Goal: Information Seeking & Learning: Learn about a topic

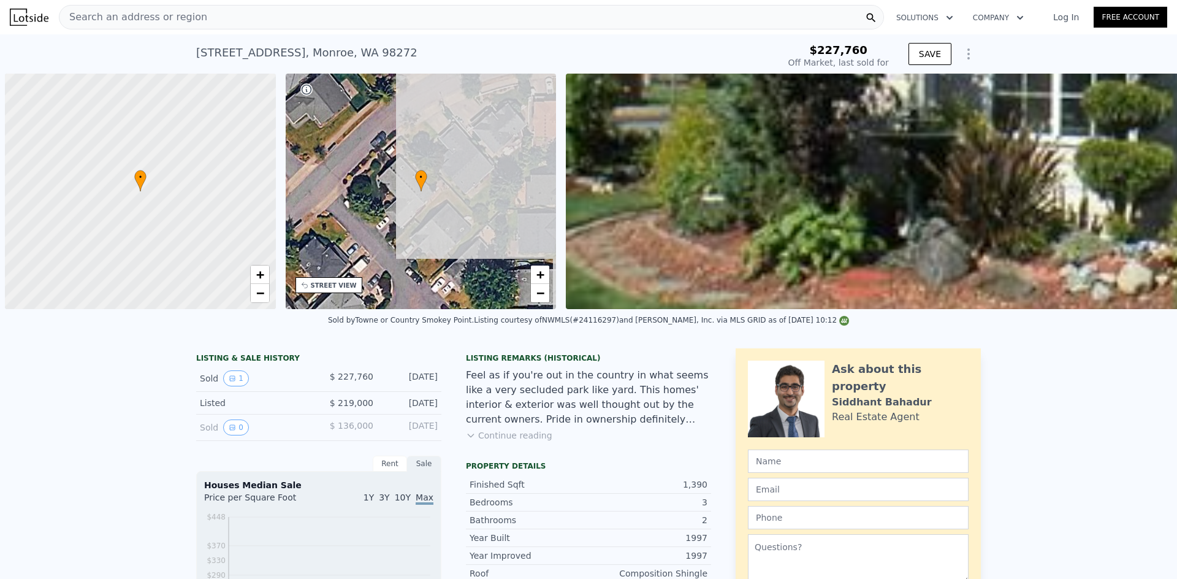
scroll to position [0, 5]
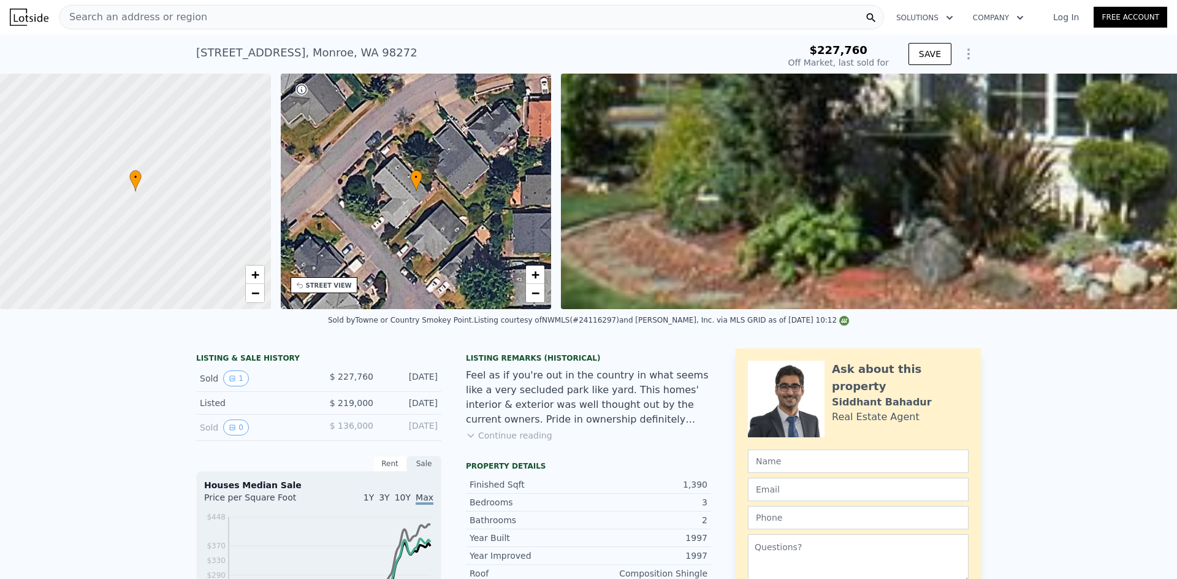
type input "$ 620,000"
type input "$ 333,263"
click at [430, 23] on div "Search an address or region" at bounding box center [471, 17] width 825 height 25
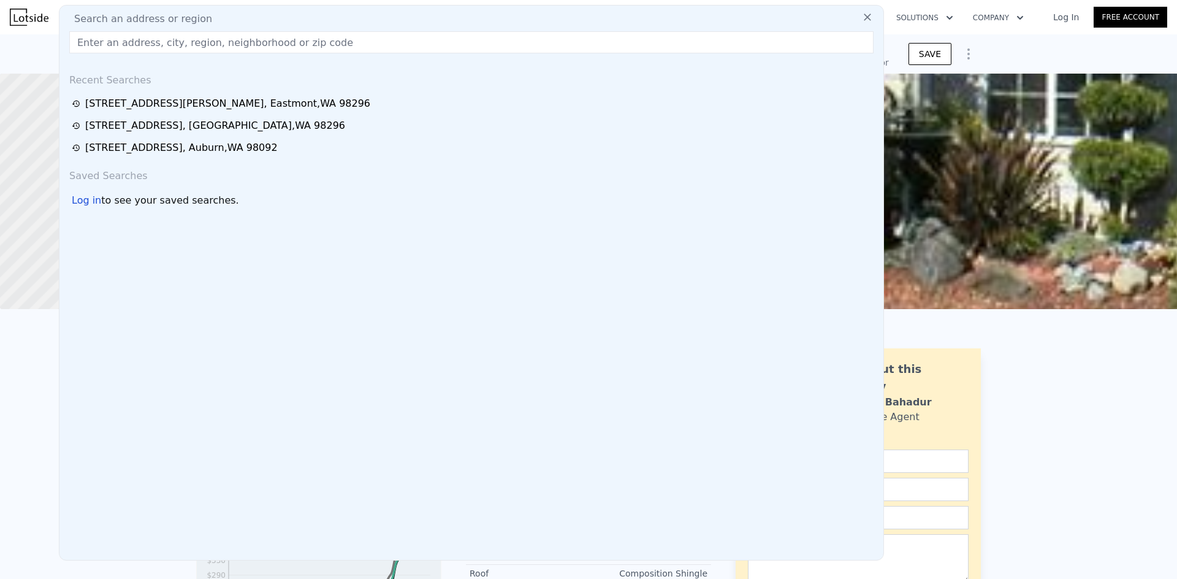
type input "[STREET_ADDRESS]"
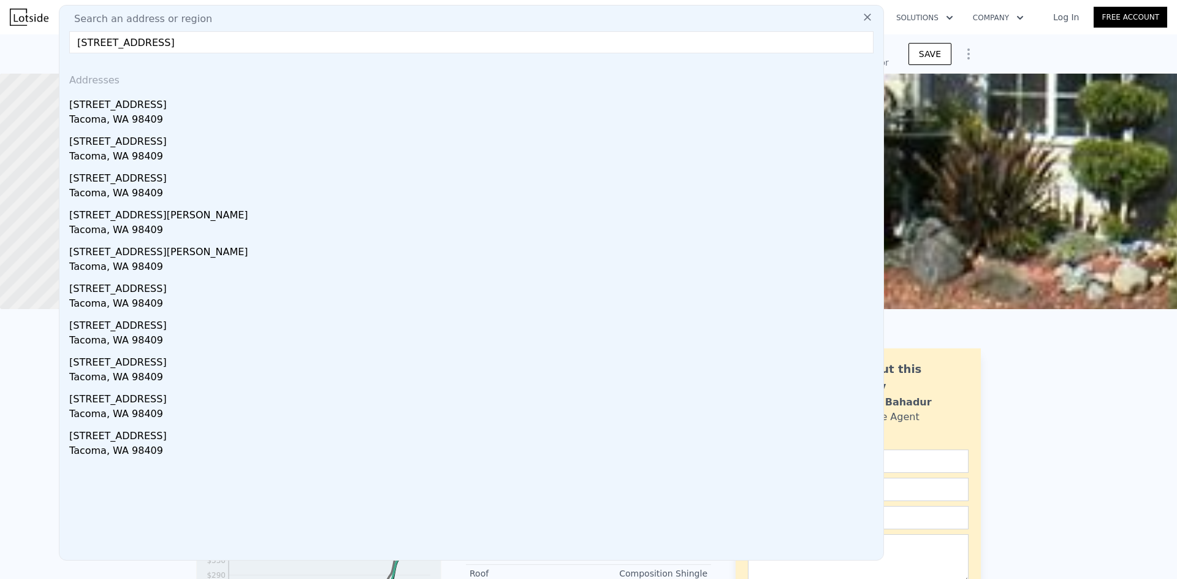
click at [268, 44] on input "[STREET_ADDRESS]" at bounding box center [471, 42] width 805 height 22
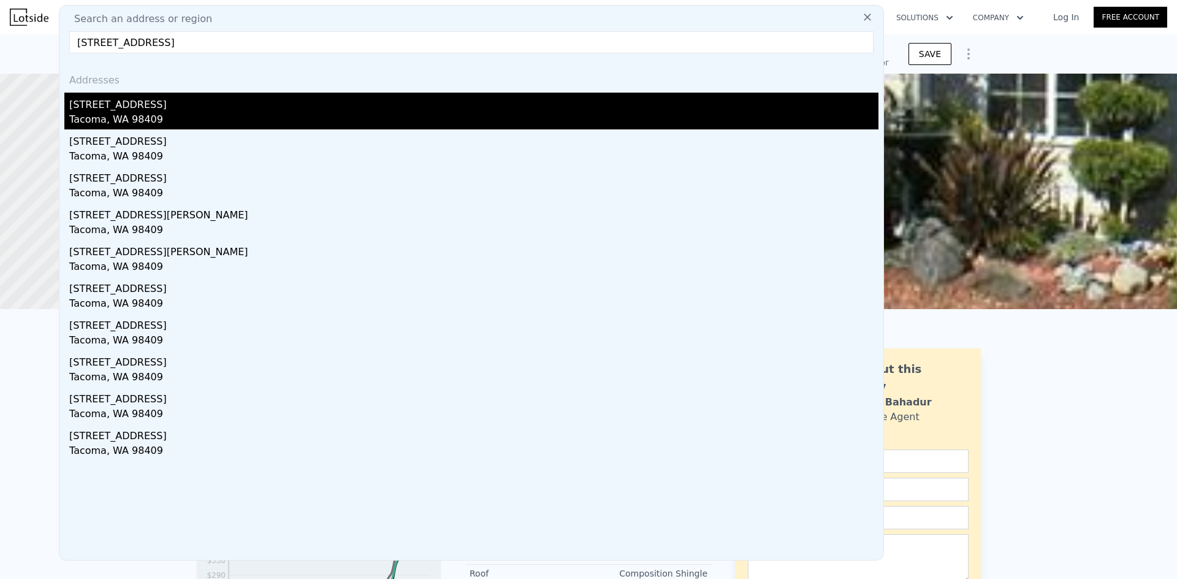
click at [189, 100] on div "[STREET_ADDRESS]" at bounding box center [474, 103] width 810 height 20
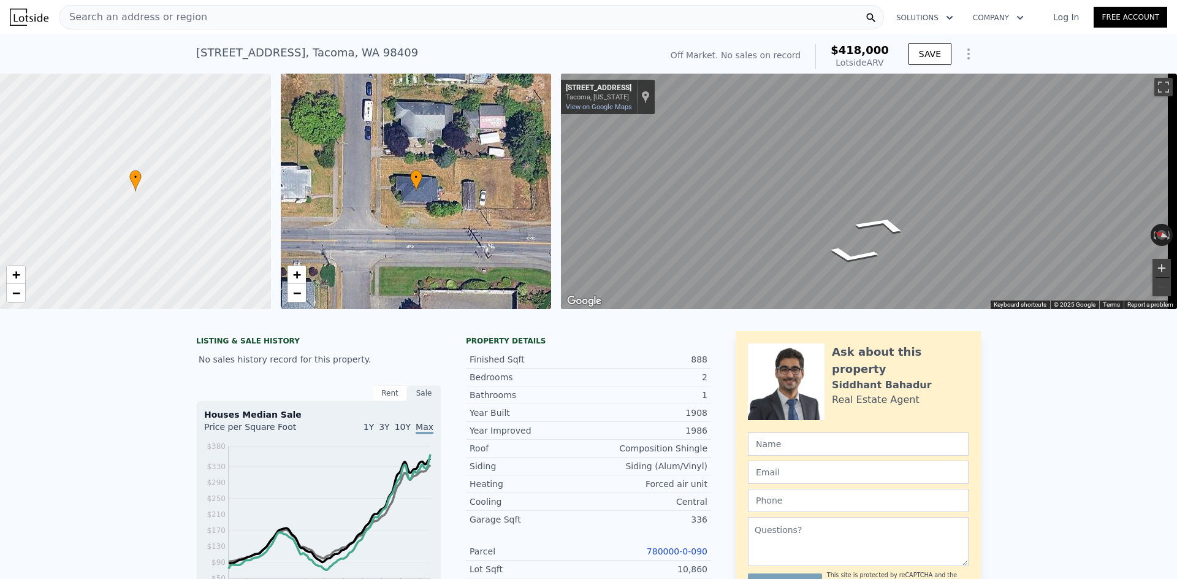
click at [1157, 265] on button "Zoom in" at bounding box center [1162, 268] width 18 height 18
click at [1155, 284] on button "Zoom out" at bounding box center [1162, 287] width 18 height 18
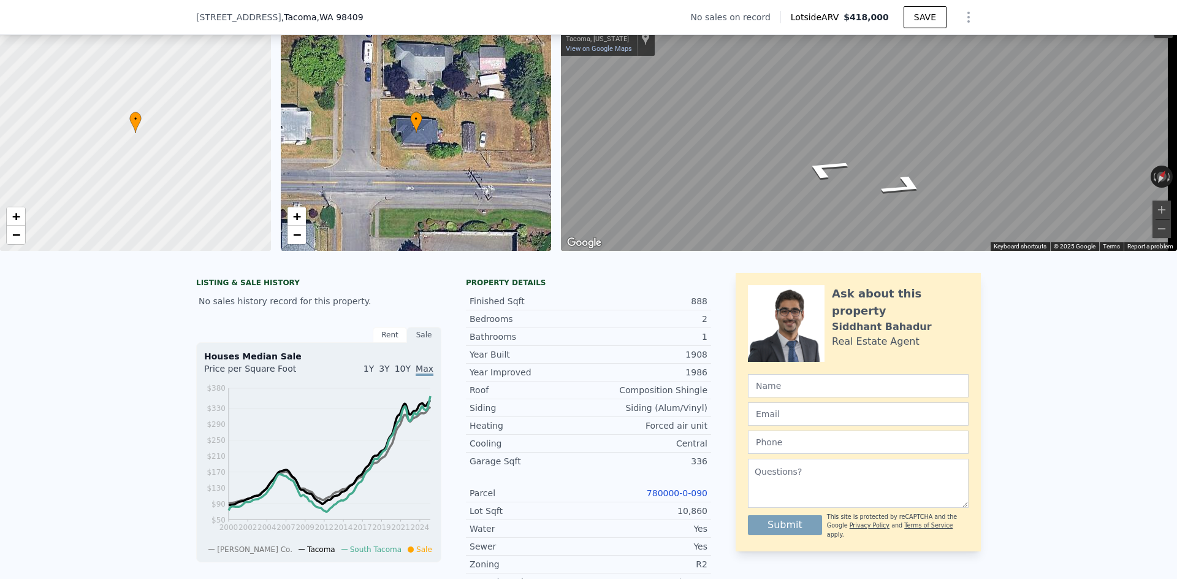
scroll to position [118, 0]
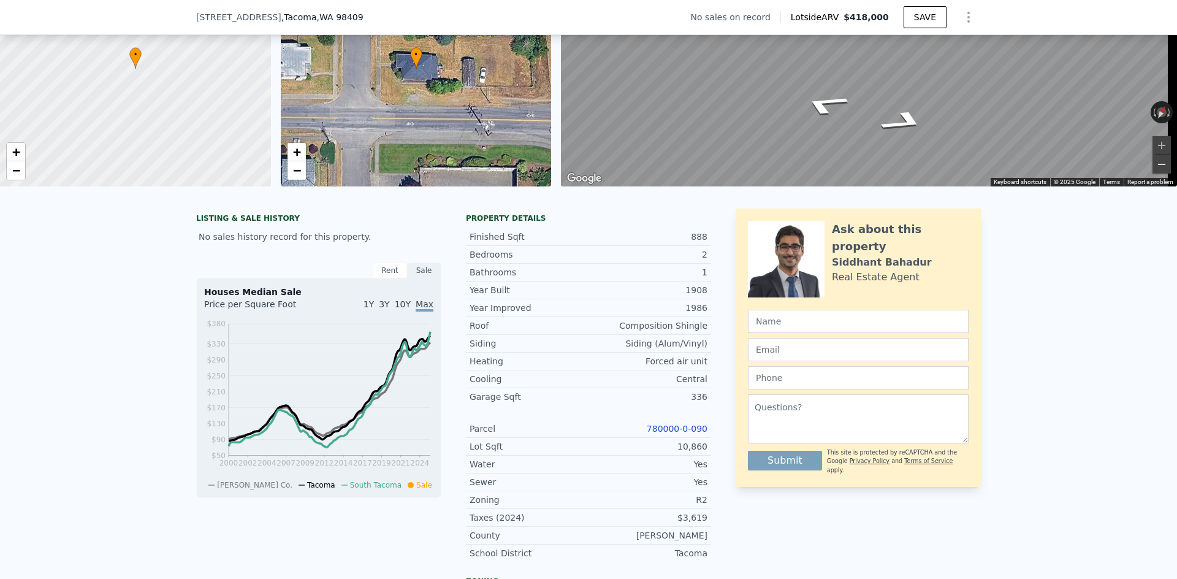
click at [1158, 162] on button "Zoom out" at bounding box center [1162, 164] width 18 height 18
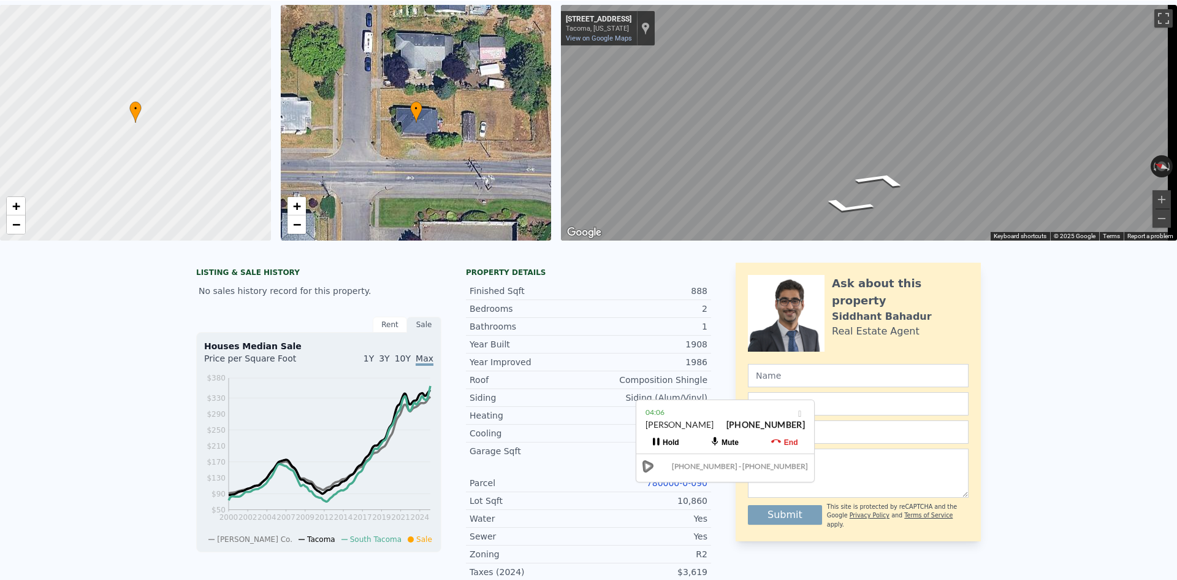
scroll to position [4, 0]
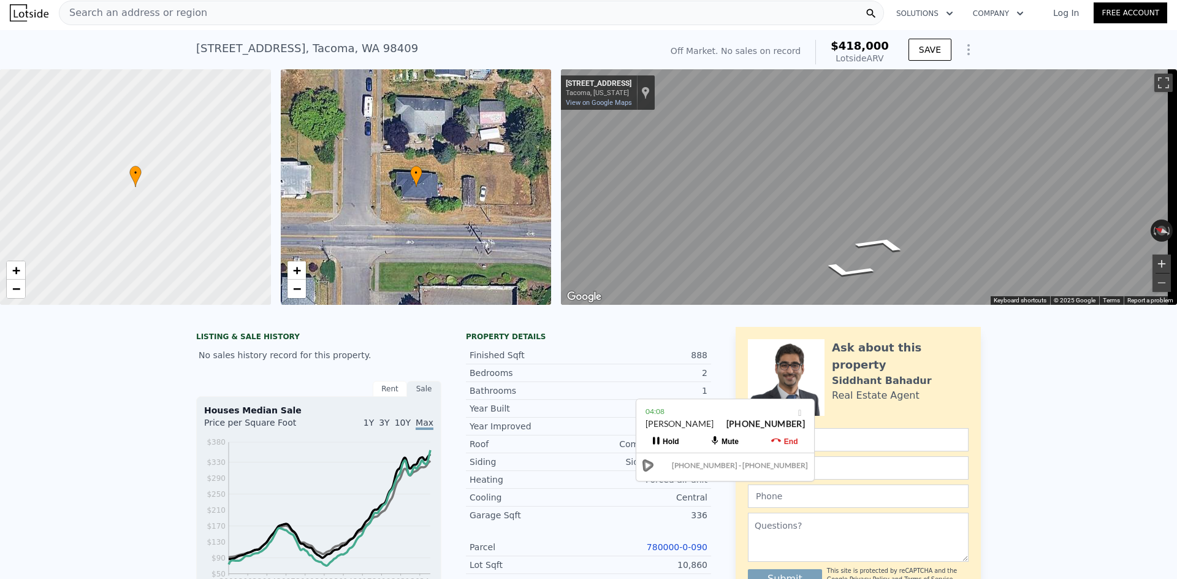
click at [1154, 260] on button "Zoom in" at bounding box center [1162, 264] width 18 height 18
click at [1154, 281] on button "Zoom out" at bounding box center [1162, 283] width 18 height 18
